Goal: Find specific page/section: Find specific page/section

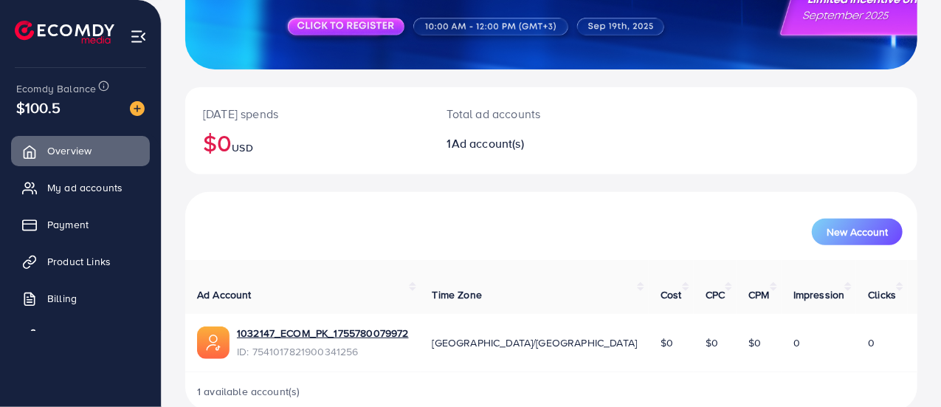
scroll to position [233, 0]
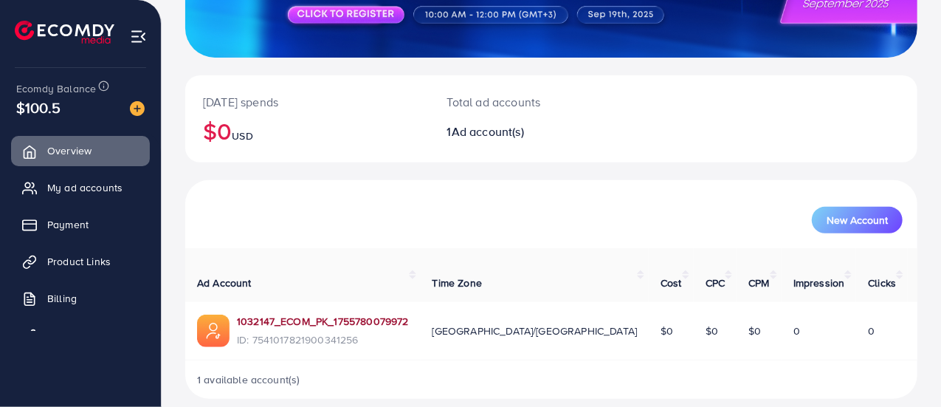
click at [350, 314] on link "1032147_ECOM_PK_1755780079972" at bounding box center [323, 321] width 172 height 15
click at [87, 262] on span "Product Links" at bounding box center [83, 261] width 64 height 15
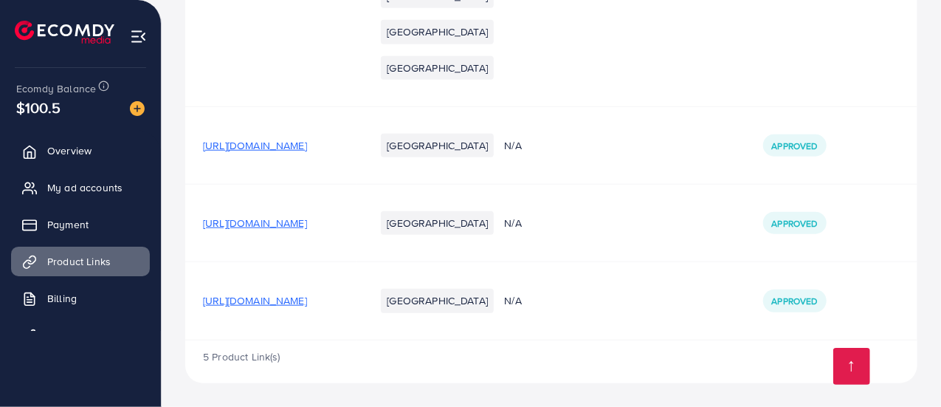
scroll to position [741, 0]
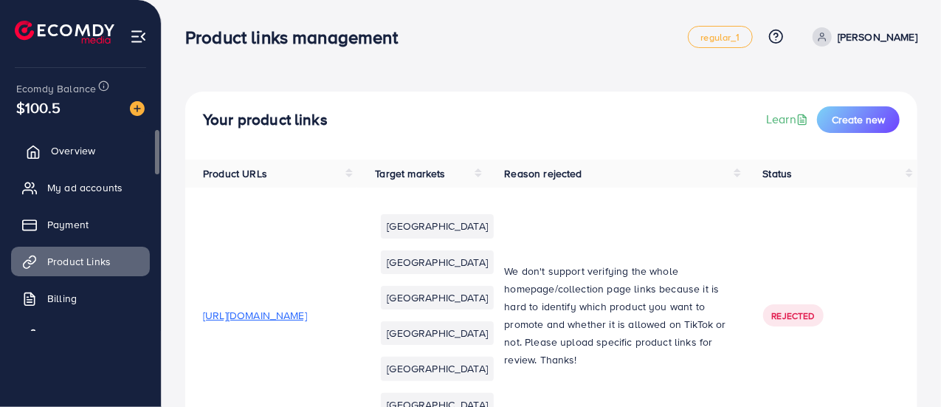
click at [77, 149] on span "Overview" at bounding box center [73, 150] width 44 height 15
